Goal: Task Accomplishment & Management: Manage account settings

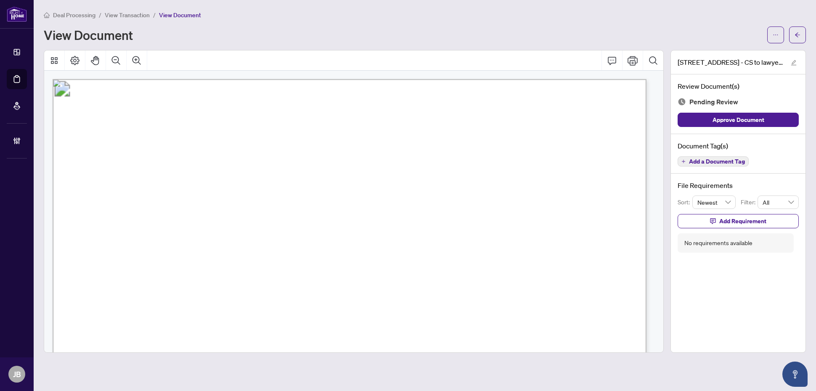
click at [715, 163] on span "Add a Document Tag" at bounding box center [717, 162] width 56 height 6
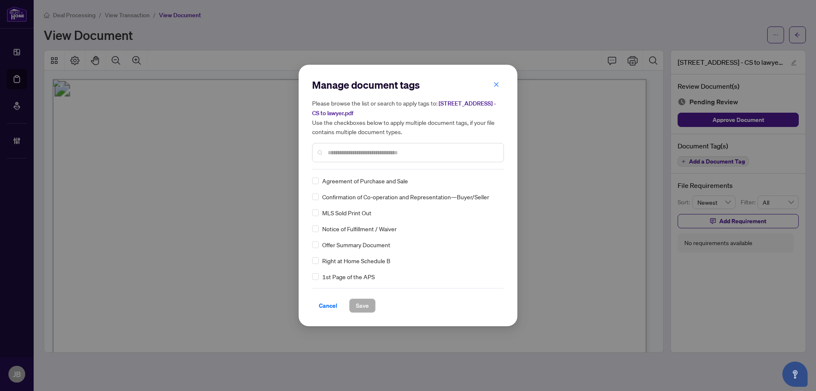
click at [367, 148] on input "text" at bounding box center [412, 152] width 169 height 9
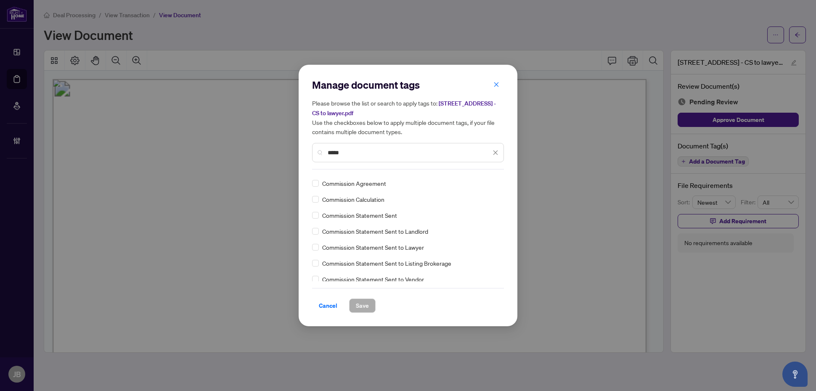
scroll to position [53, 0]
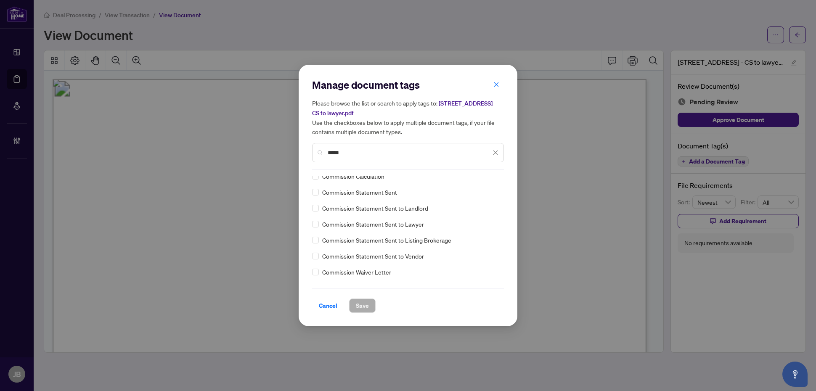
type input "*****"
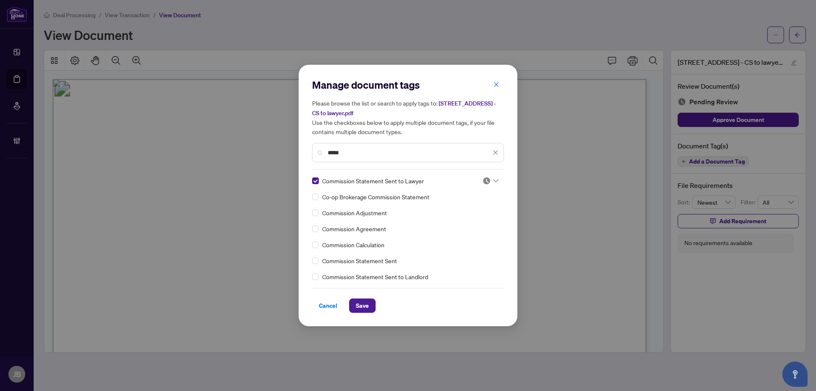
click at [494, 179] on icon at bounding box center [496, 180] width 5 height 3
click at [463, 221] on div "Approved" at bounding box center [463, 221] width 54 height 9
click at [362, 303] on span "Save" at bounding box center [362, 305] width 13 height 13
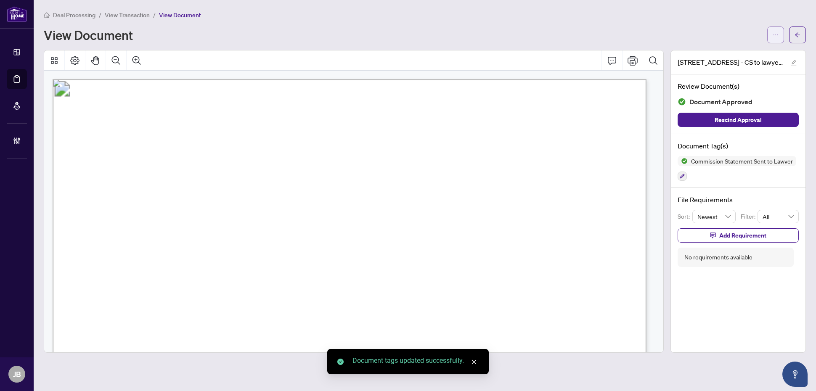
click at [775, 34] on icon "ellipsis" at bounding box center [776, 35] width 6 height 6
click at [759, 79] on span "Document Permissions" at bounding box center [746, 79] width 64 height 9
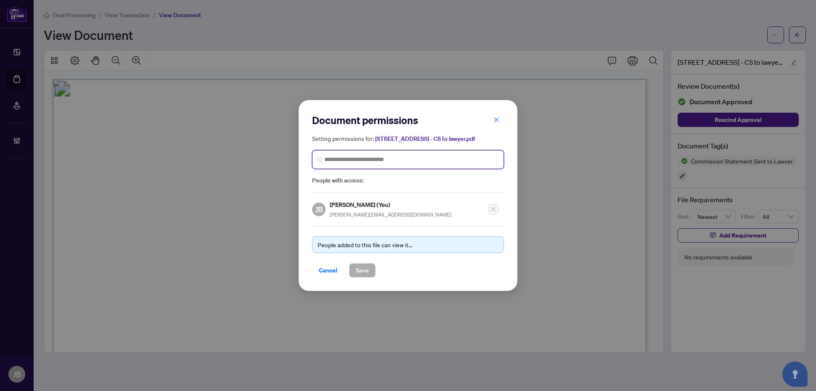
click at [337, 157] on input "search" at bounding box center [411, 159] width 174 height 9
type input "*****"
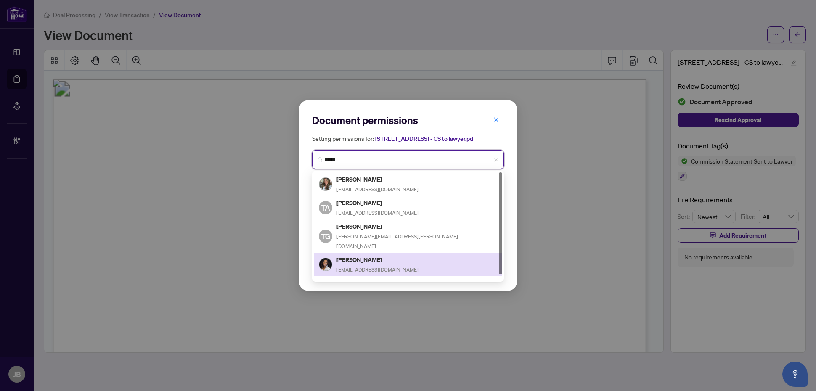
click at [357, 255] on h5 "[PERSON_NAME]" at bounding box center [378, 260] width 82 height 10
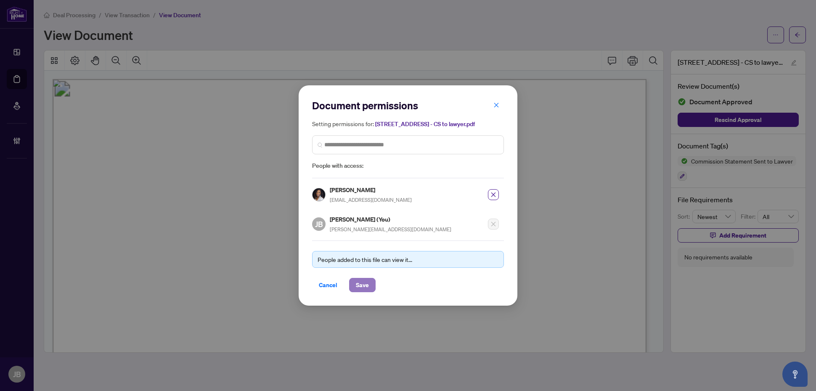
click at [360, 287] on span "Save" at bounding box center [362, 285] width 13 height 13
